Goal: Transaction & Acquisition: Purchase product/service

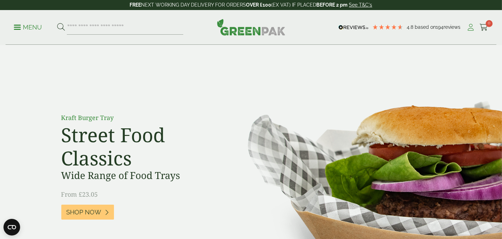
click at [470, 30] on icon at bounding box center [471, 27] width 9 height 7
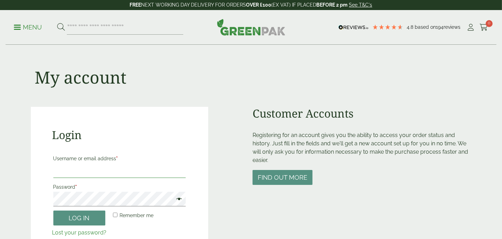
click at [93, 167] on input "Username or email address *" at bounding box center [119, 170] width 132 height 15
type input "**********"
click at [53, 210] on button "Log in" at bounding box center [79, 217] width 52 height 15
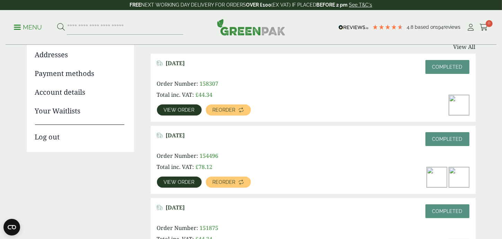
scroll to position [104, 0]
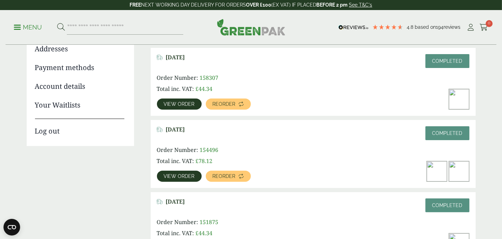
click at [181, 179] on link "View order" at bounding box center [179, 175] width 45 height 11
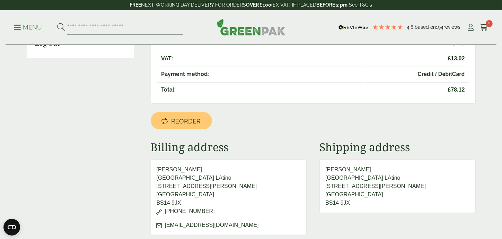
scroll to position [208, 0]
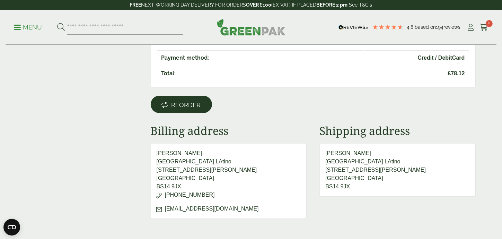
click at [175, 105] on span "Reorder" at bounding box center [186, 105] width 29 height 8
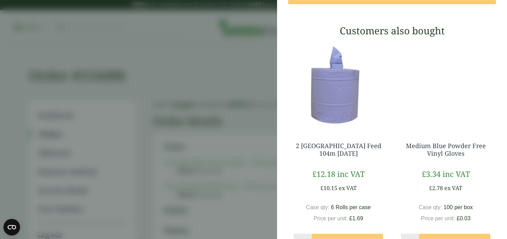
scroll to position [208, 0]
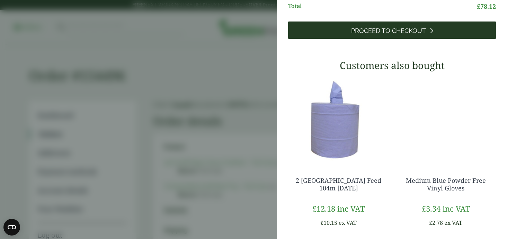
click at [363, 35] on span "Proceed to Checkout" at bounding box center [388, 31] width 75 height 8
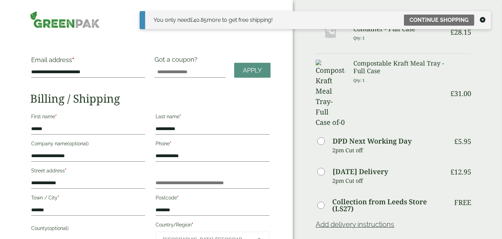
click at [482, 20] on icon at bounding box center [483, 20] width 6 height 6
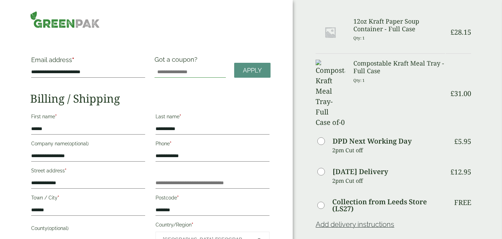
click at [176, 70] on input "Got a coupon?" at bounding box center [190, 72] width 71 height 11
click at [170, 69] on input "Got a coupon?" at bounding box center [190, 72] width 71 height 11
paste input "**********"
type input "**********"
click at [256, 70] on span "Apply" at bounding box center [252, 71] width 19 height 8
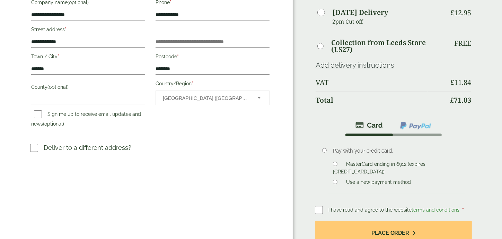
scroll to position [173, 0]
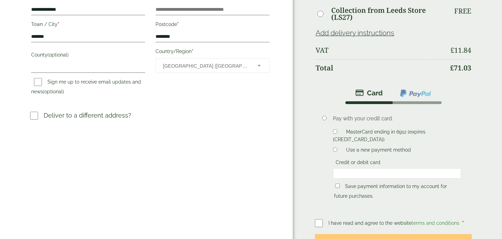
click at [348, 208] on li "Pay with your credit card. MasterCard ending in 6912 (expires 02/30) Use a new …" at bounding box center [393, 160] width 157 height 113
click at [426, 169] on div at bounding box center [397, 173] width 128 height 10
click at [416, 196] on div "Pay with your credit card. MasterCard ending in 6912 (expires 02/30) Use a new …" at bounding box center [397, 157] width 139 height 97
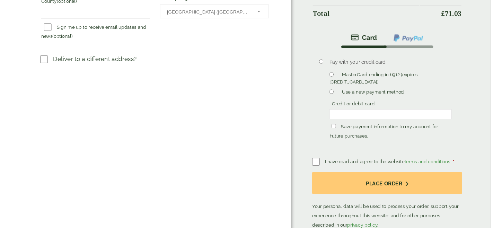
scroll to position [277, 0]
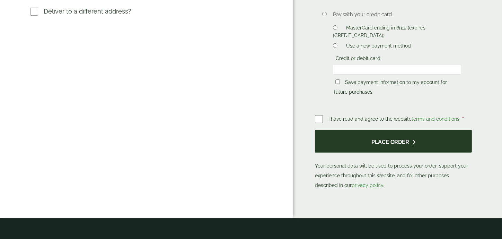
click at [420, 144] on button "Place order" at bounding box center [393, 141] width 157 height 23
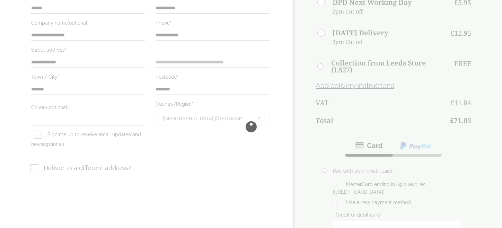
scroll to position [104, 0]
